Goal: Task Accomplishment & Management: Use online tool/utility

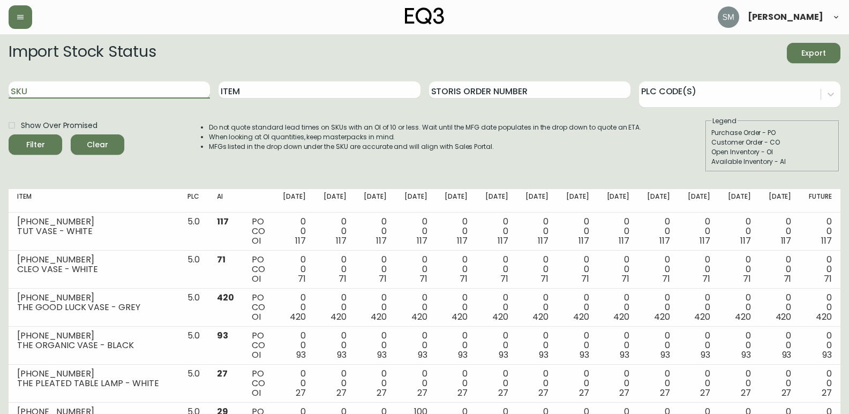
click at [92, 88] on input "SKU" at bounding box center [109, 89] width 201 height 17
click at [9, 134] on button "Filter" at bounding box center [36, 144] width 54 height 20
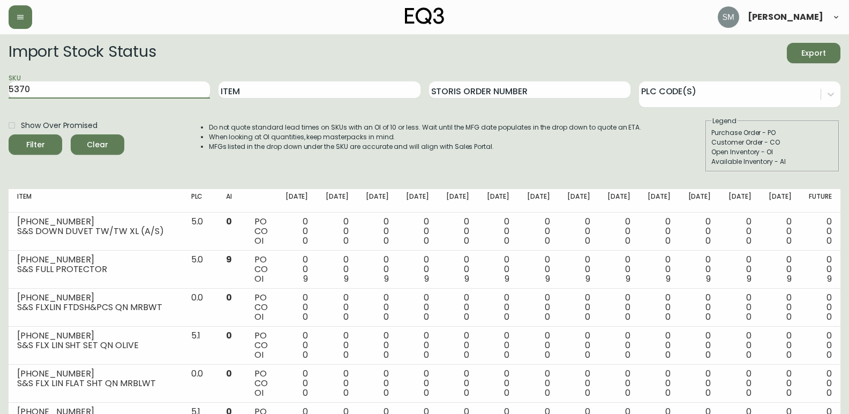
click at [819, 57] on span "Export" at bounding box center [813, 53] width 36 height 13
click at [73, 91] on input "5370" at bounding box center [109, 89] width 201 height 17
type input "5"
type input "3320"
click at [9, 134] on button "Filter" at bounding box center [36, 144] width 54 height 20
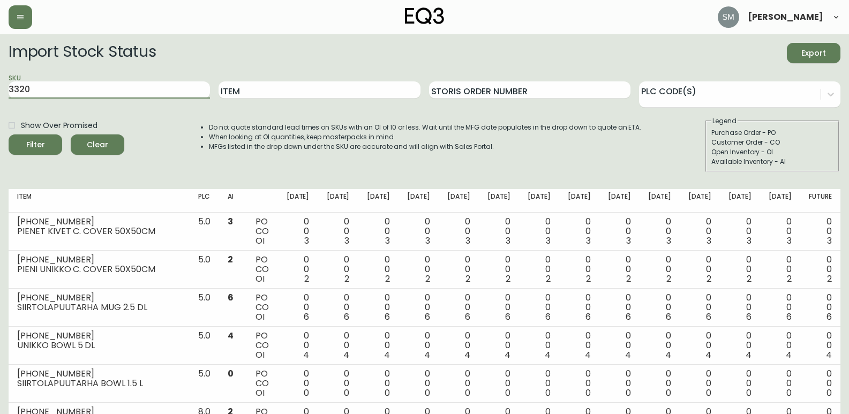
click at [820, 52] on span "Export" at bounding box center [813, 53] width 36 height 13
